Goal: Task Accomplishment & Management: Complete application form

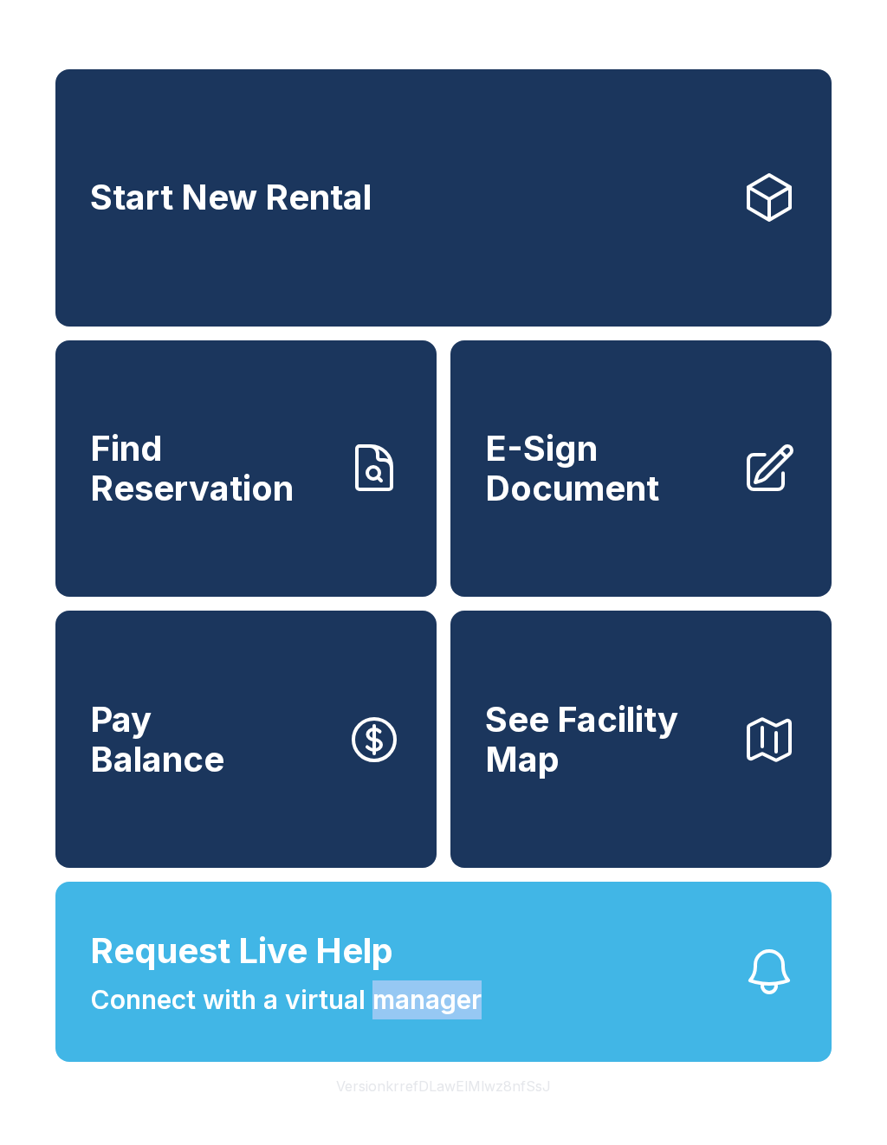
click at [204, 969] on span "Request Live Help" at bounding box center [241, 951] width 303 height 52
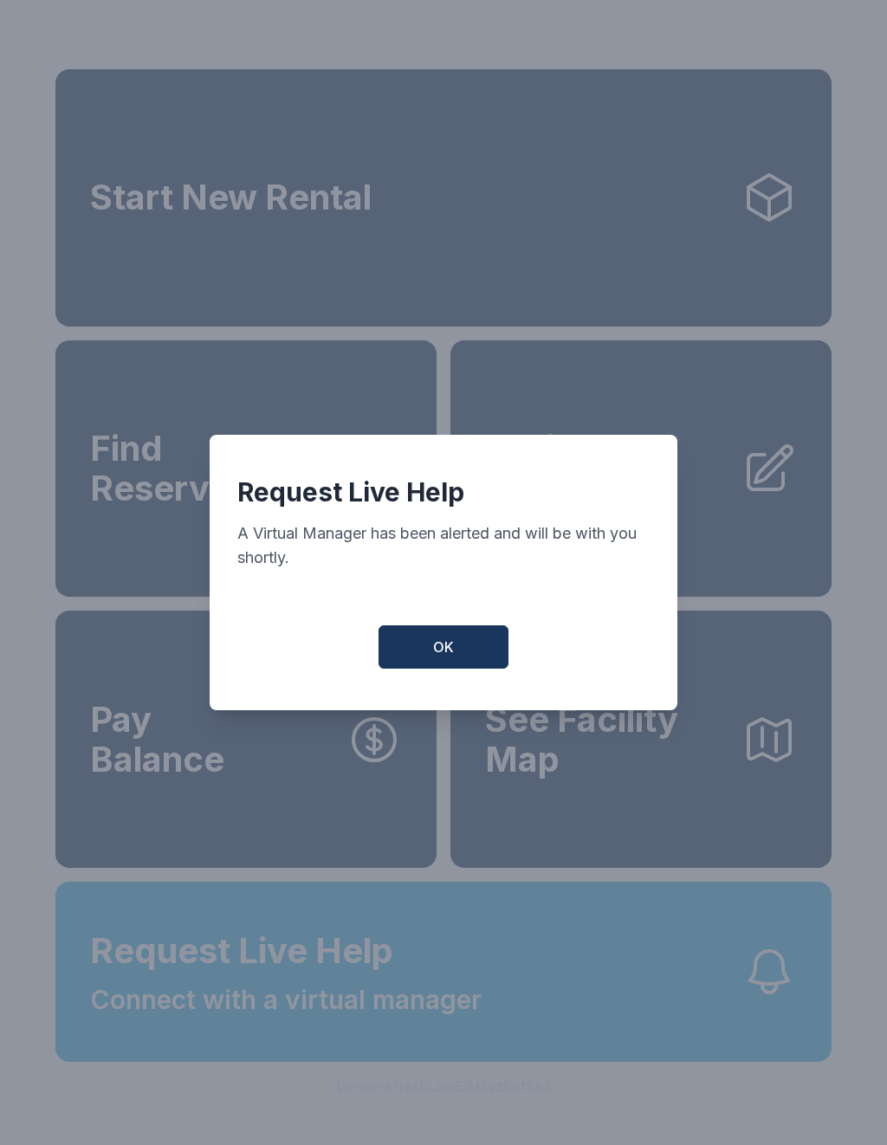
click at [463, 652] on button "OK" at bounding box center [444, 646] width 130 height 43
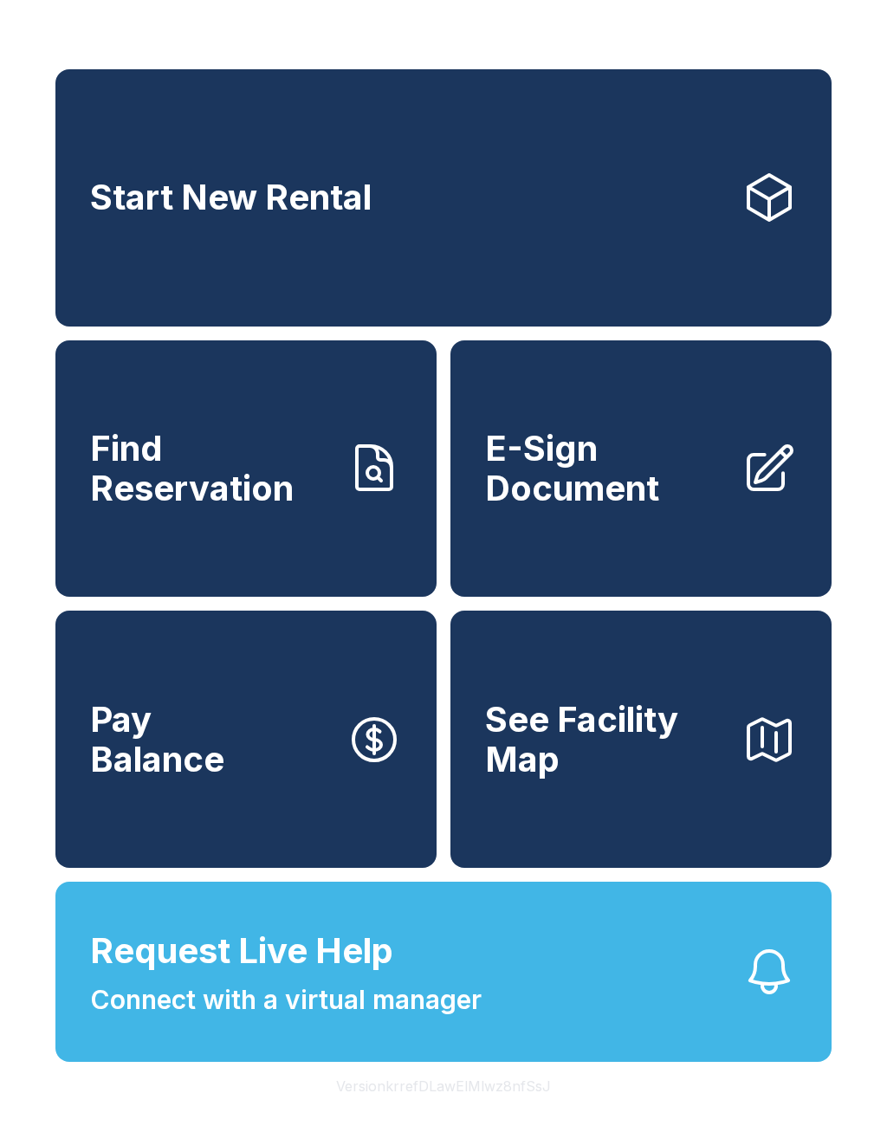
click at [608, 482] on span "E-Sign Document" at bounding box center [606, 468] width 243 height 79
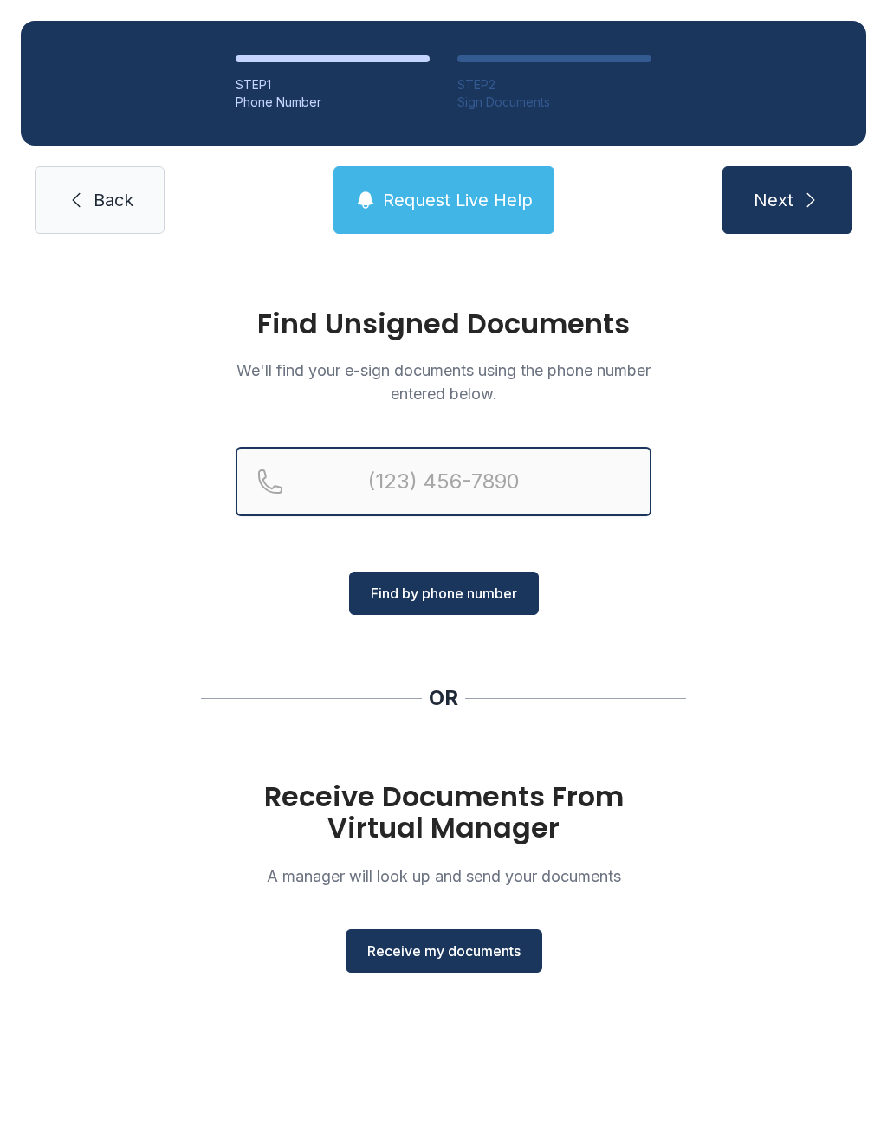
click at [456, 464] on input "Reservation phone number" at bounding box center [444, 481] width 416 height 69
type input "[PHONE_NUMBER]"
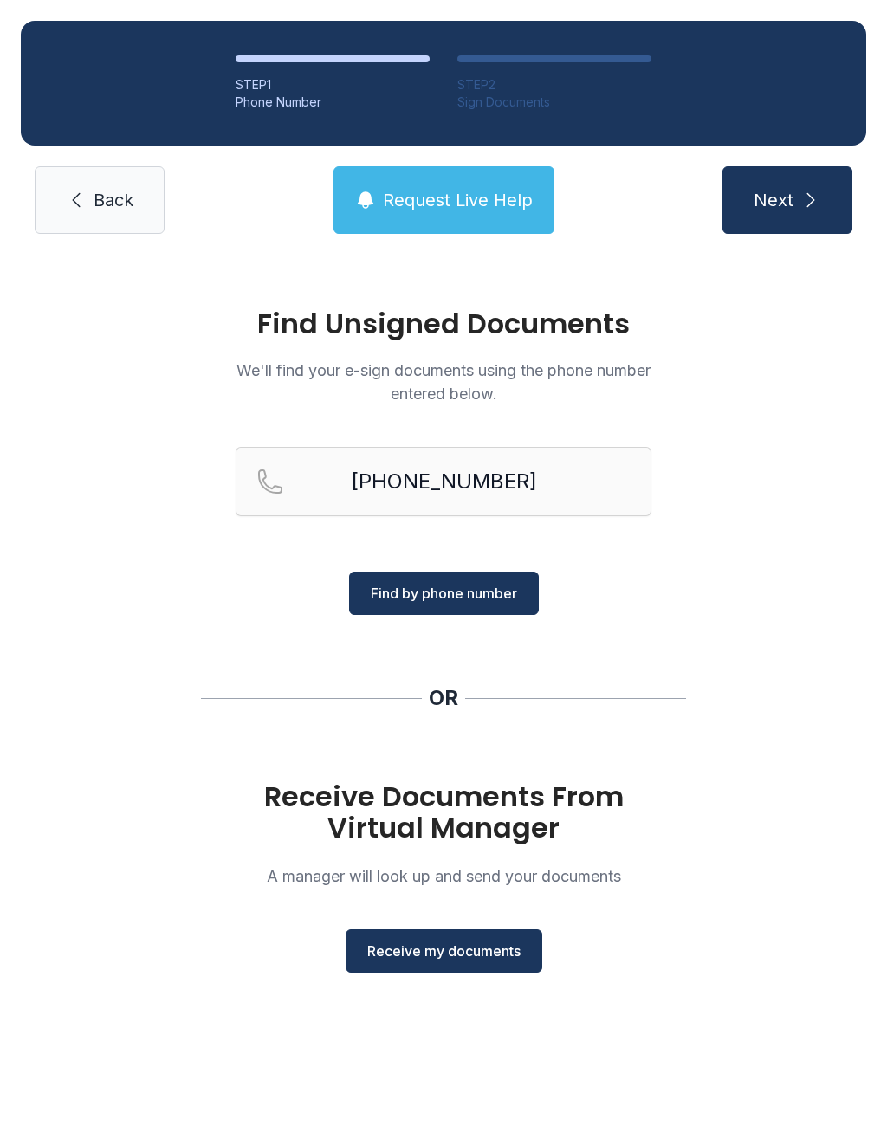
click at [822, 196] on button "Next" at bounding box center [787, 200] width 130 height 68
click at [860, 551] on div "Find Unsigned Documents We'll find your e-sign documents using the phone number…" at bounding box center [443, 648] width 887 height 787
click at [431, 956] on span "Receive my documents" at bounding box center [443, 951] width 153 height 21
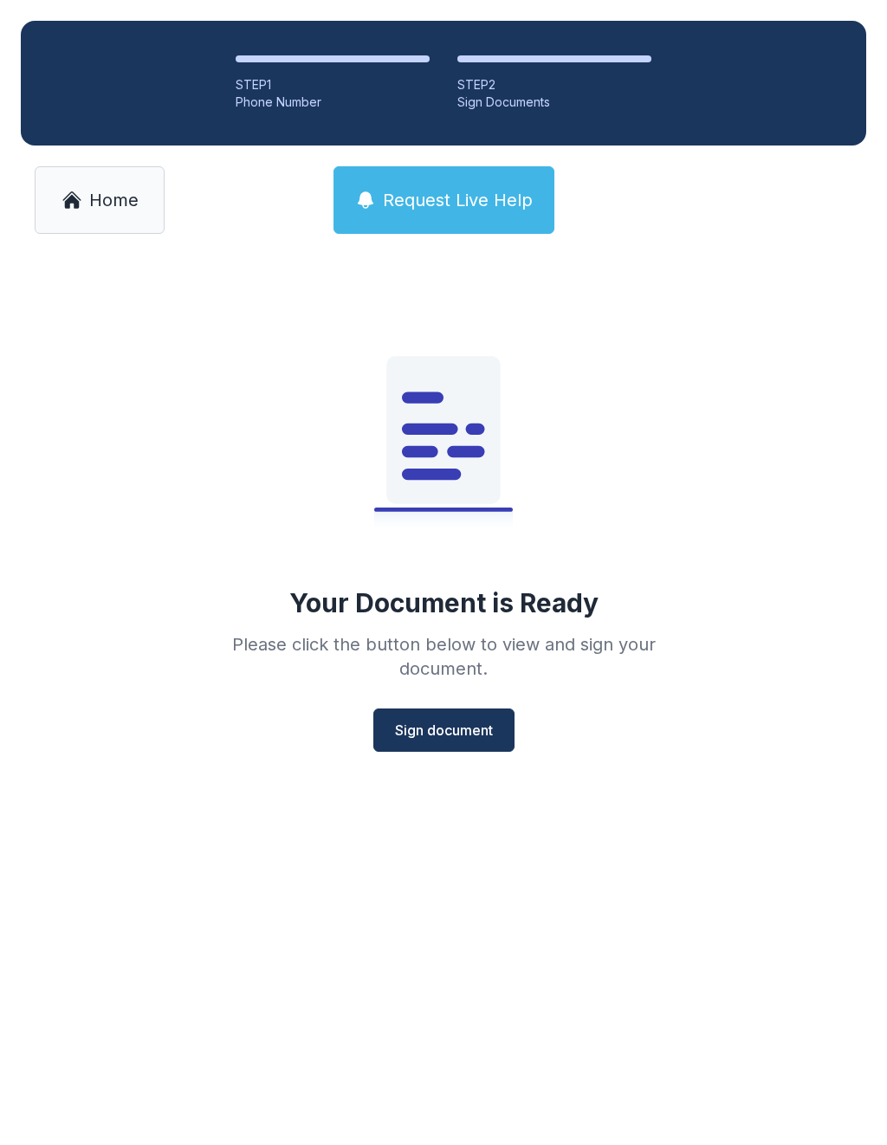
click at [437, 732] on span "Sign document" at bounding box center [444, 730] width 98 height 21
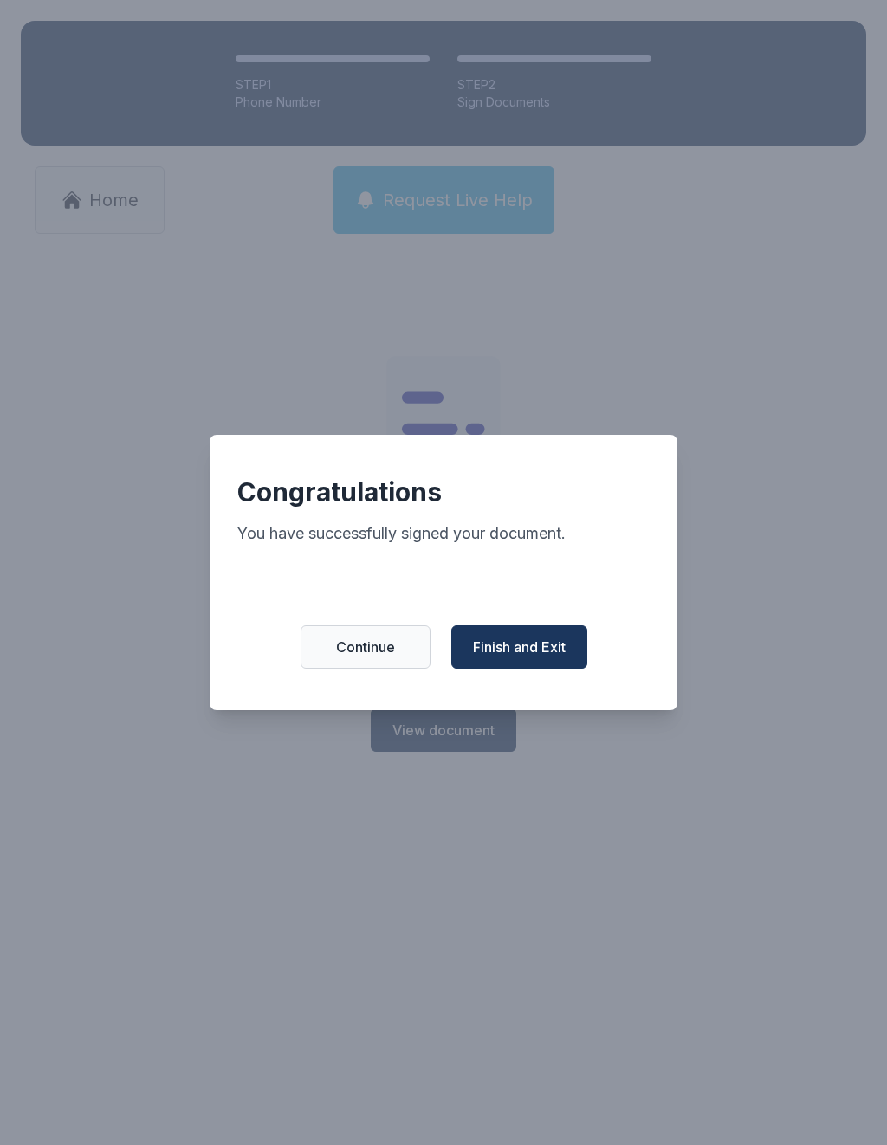
click at [496, 669] on button "Finish and Exit" at bounding box center [519, 646] width 136 height 43
